Goal: Information Seeking & Learning: Learn about a topic

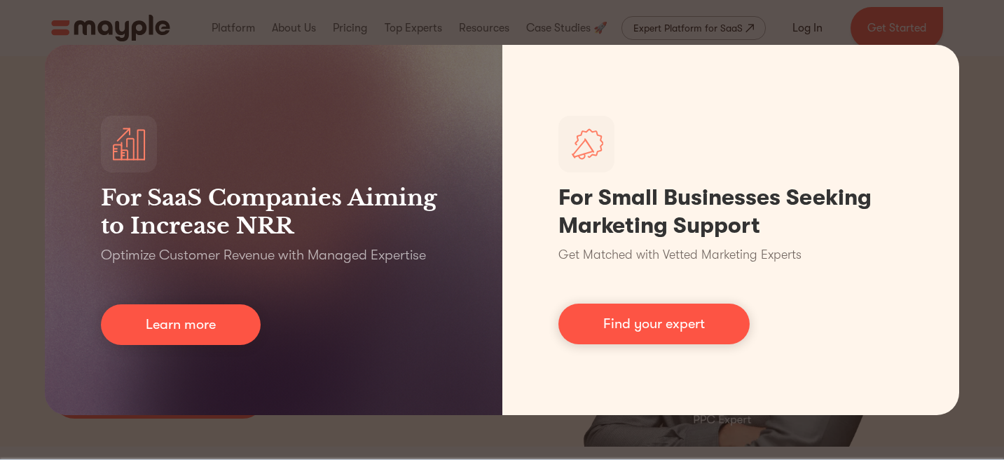
click at [988, 302] on div "For SaaS Companies Aiming to Increase NRR Optimize Customer Revenue with Manage…" at bounding box center [502, 230] width 1004 height 460
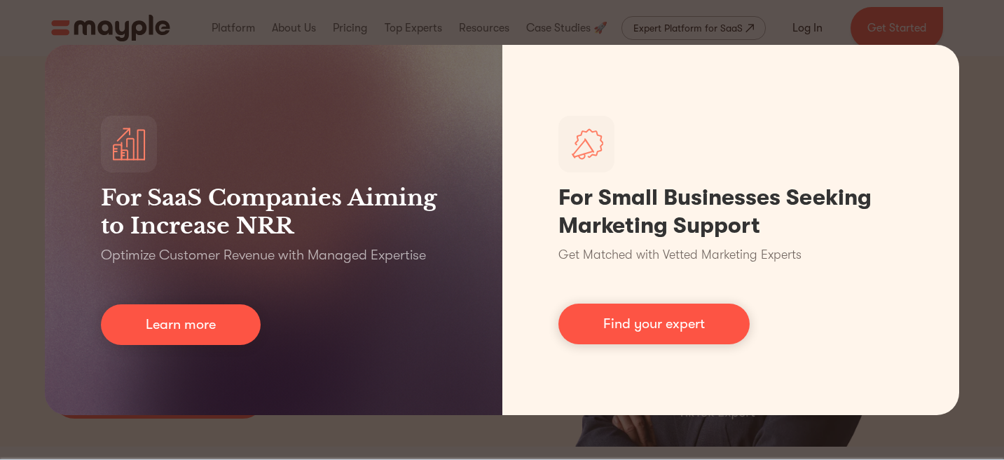
click at [983, 233] on div "For SaaS Companies Aiming to Increase NRR Optimize Customer Revenue with Manage…" at bounding box center [502, 230] width 1004 height 460
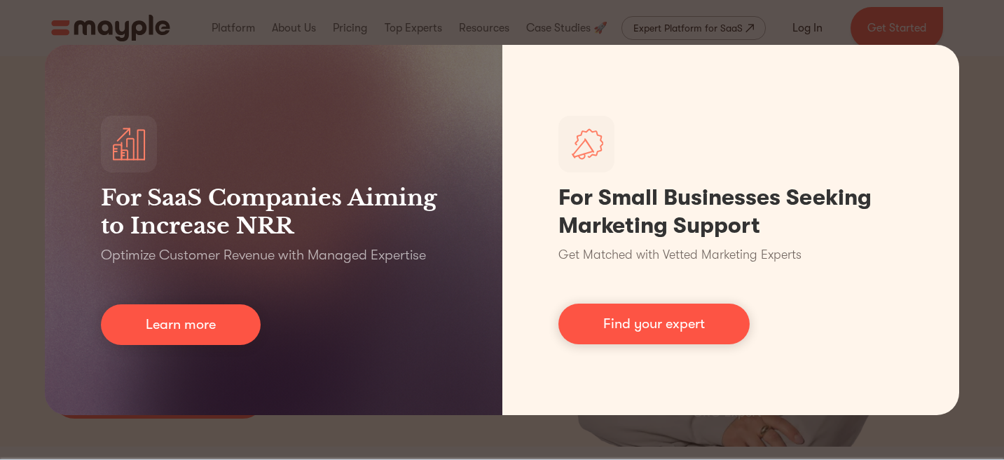
click at [29, 274] on div "For SaaS Companies Aiming to Increase NRR Optimize Customer Revenue with Manage…" at bounding box center [502, 230] width 1004 height 460
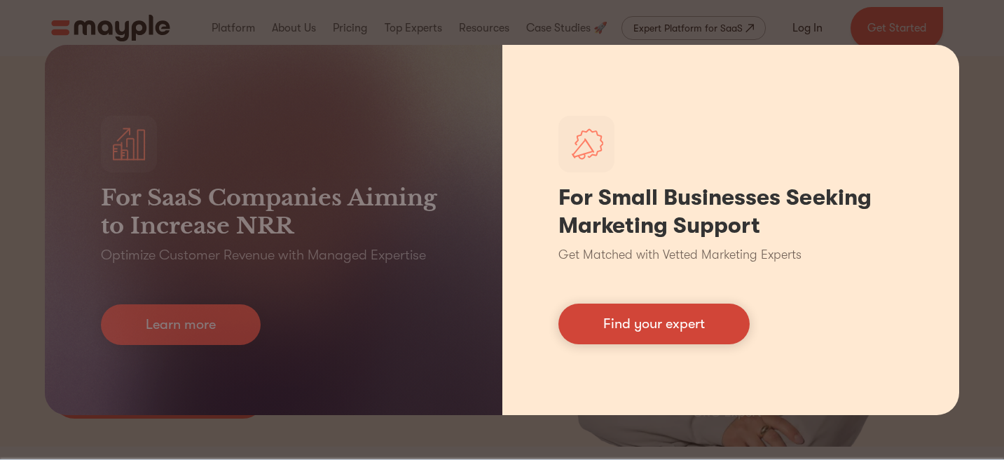
click at [663, 317] on link "Find your expert" at bounding box center [653, 323] width 191 height 41
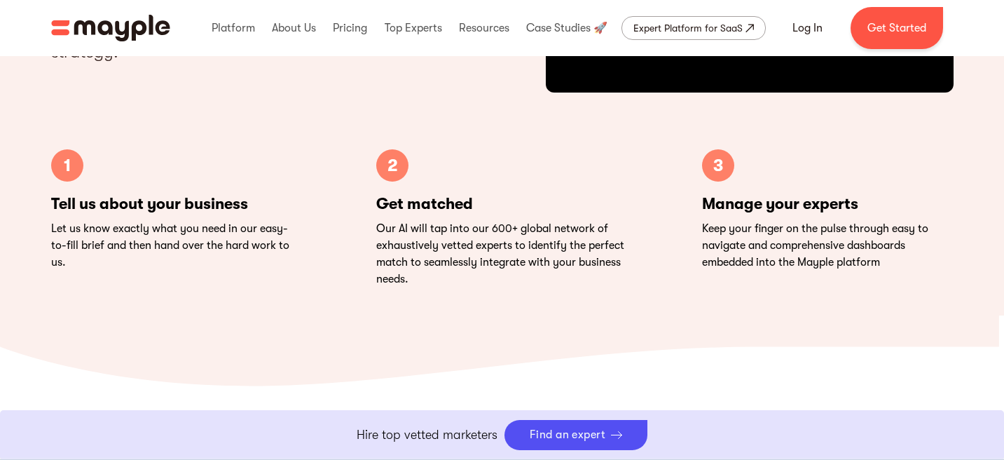
scroll to position [4631, 0]
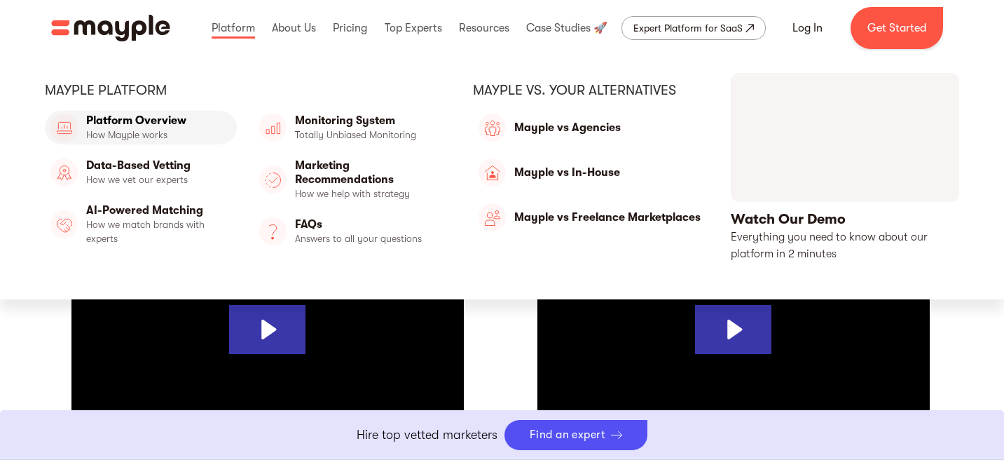
click at [147, 136] on link "Platform Overview" at bounding box center [141, 128] width 192 height 34
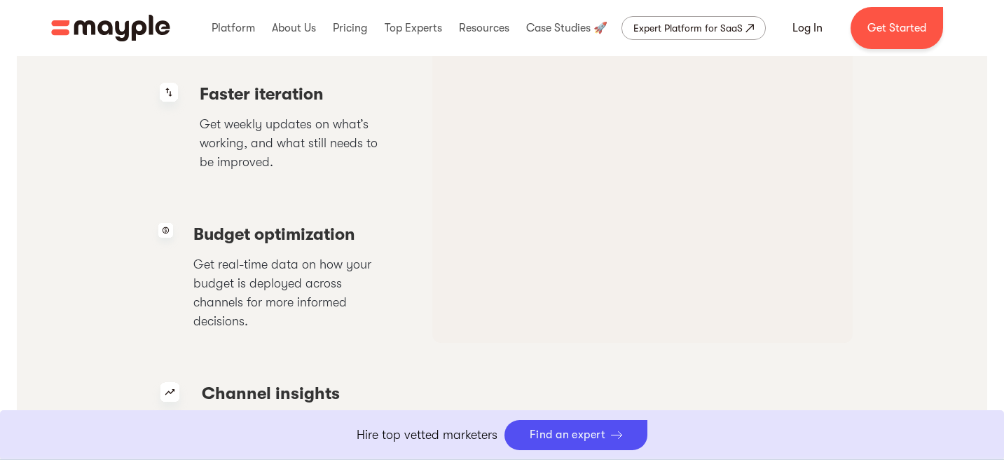
scroll to position [3068, 0]
